Goal: Find specific page/section: Find specific page/section

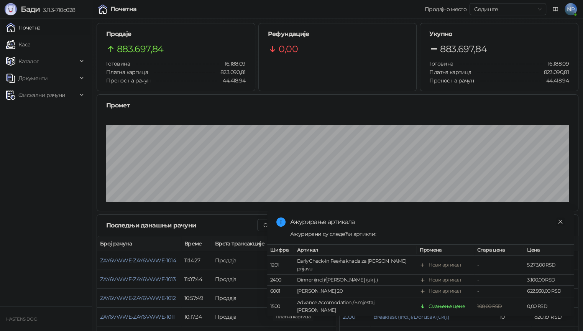
click at [560, 224] on icon "close" at bounding box center [560, 221] width 5 height 5
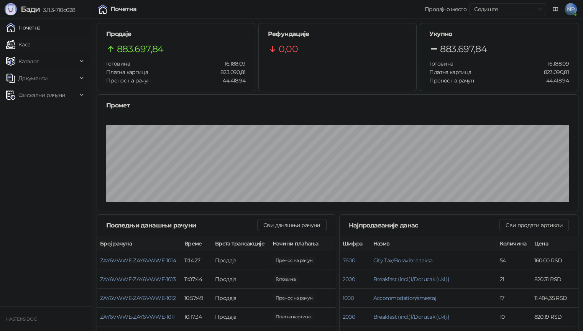
click at [59, 61] on span "Каталог" at bounding box center [41, 61] width 71 height 15
click at [38, 59] on span "Каталог" at bounding box center [41, 61] width 71 height 15
click at [48, 127] on span "Документи" at bounding box center [41, 130] width 71 height 15
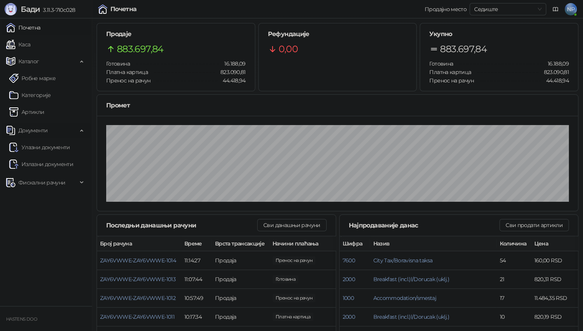
click at [48, 131] on span "Документи" at bounding box center [41, 130] width 71 height 15
click at [53, 150] on span "Фискални рачуни" at bounding box center [41, 147] width 47 height 15
click at [53, 149] on span "Фискални рачуни" at bounding box center [41, 147] width 47 height 15
